Goal: Information Seeking & Learning: Learn about a topic

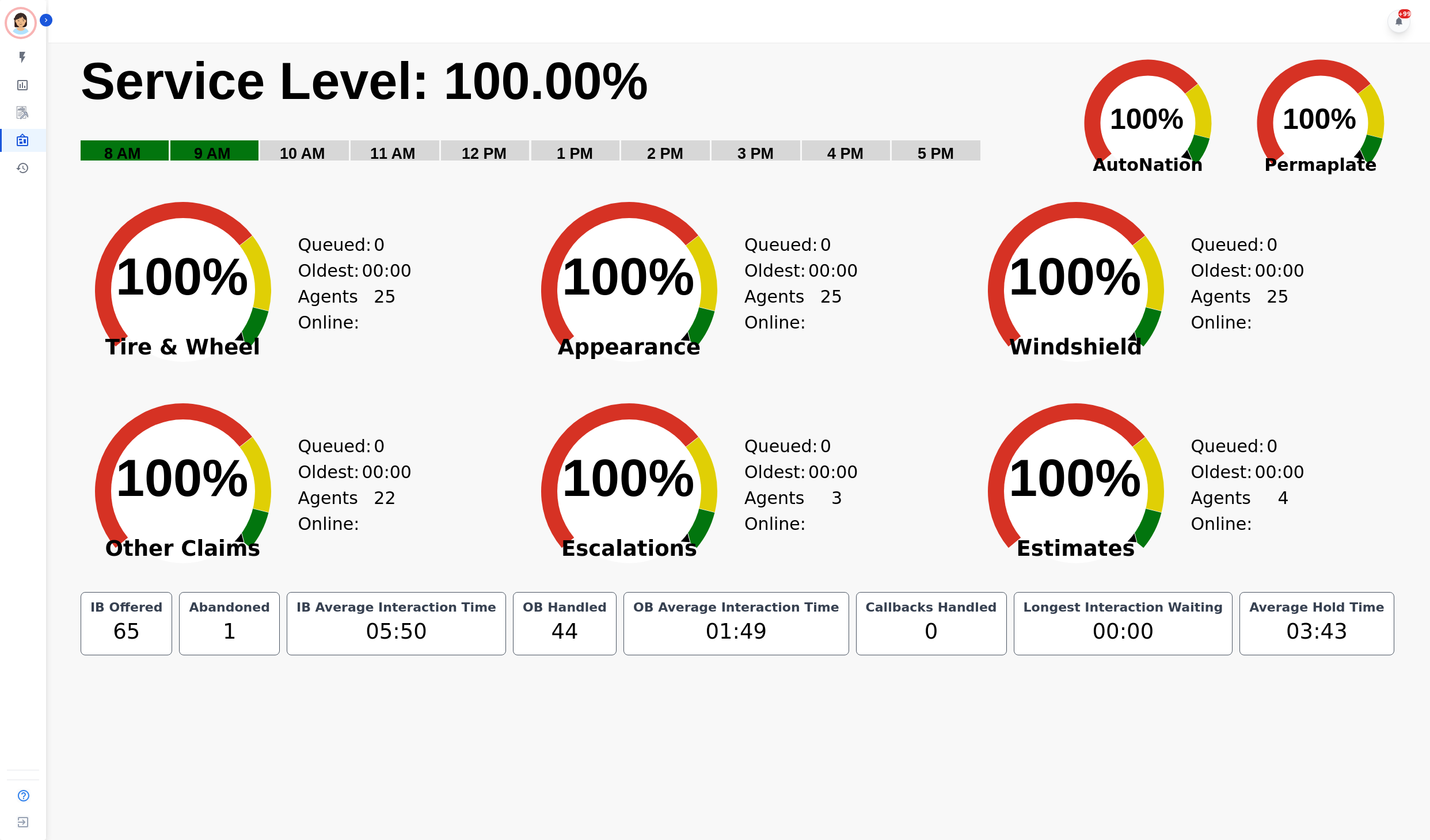
click at [878, 327] on div "Created with Highcharts 10.3.3 100% ​ 100% Appearance Queued: 0 Oldest: 00:00 A…" at bounding box center [737, 281] width 447 height 202
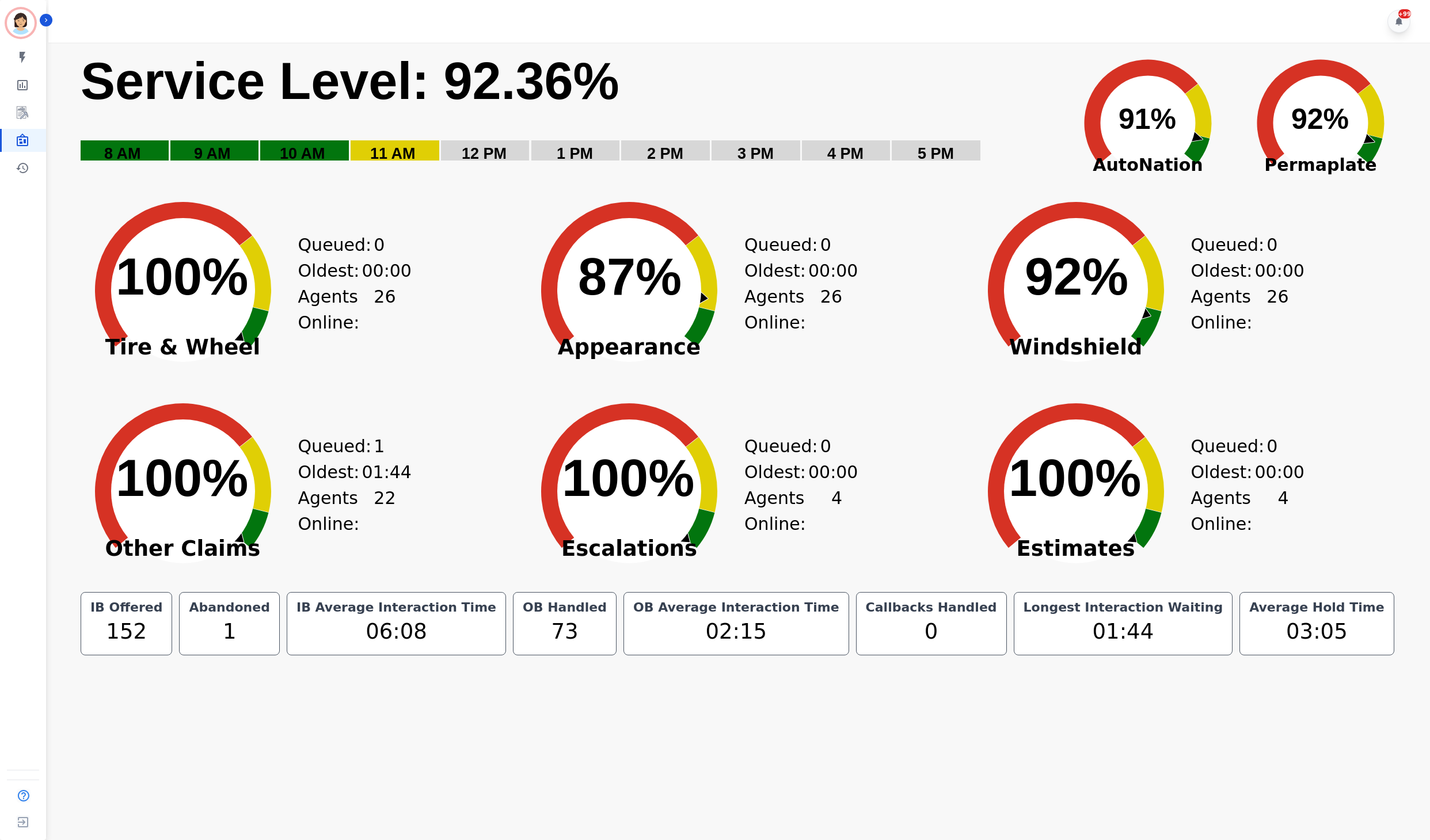
click at [89, 434] on icon "Created with Highcharts 10.3.3 100% ​ 100%" at bounding box center [182, 482] width 230 height 202
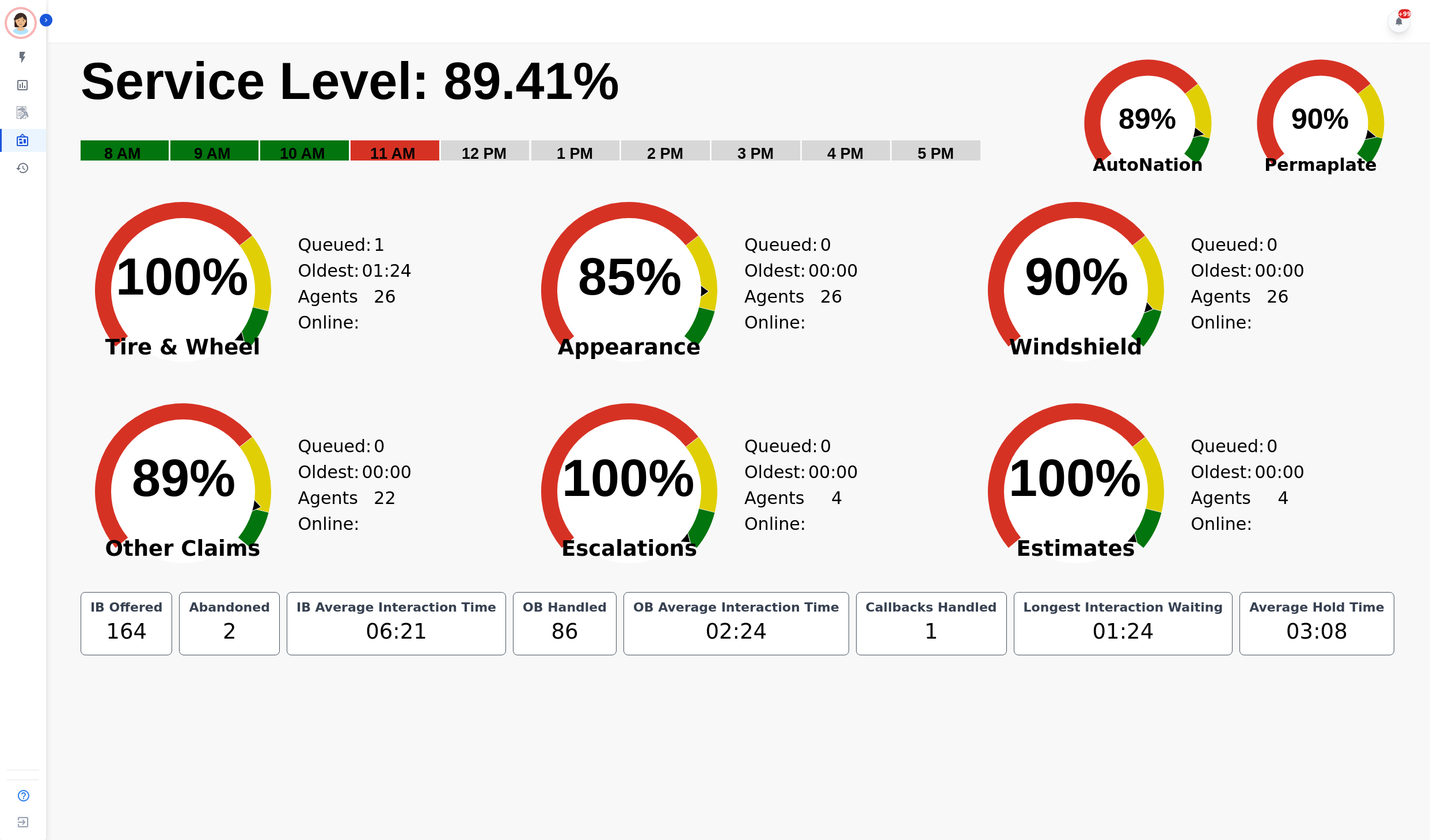
click at [343, 262] on div "Oldest: 01:24" at bounding box center [341, 270] width 86 height 26
click at [108, 434] on icon "Created with Highcharts 10.3.3 90% ​ 90%" at bounding box center [182, 482] width 230 height 202
